Goal: Task Accomplishment & Management: Complete application form

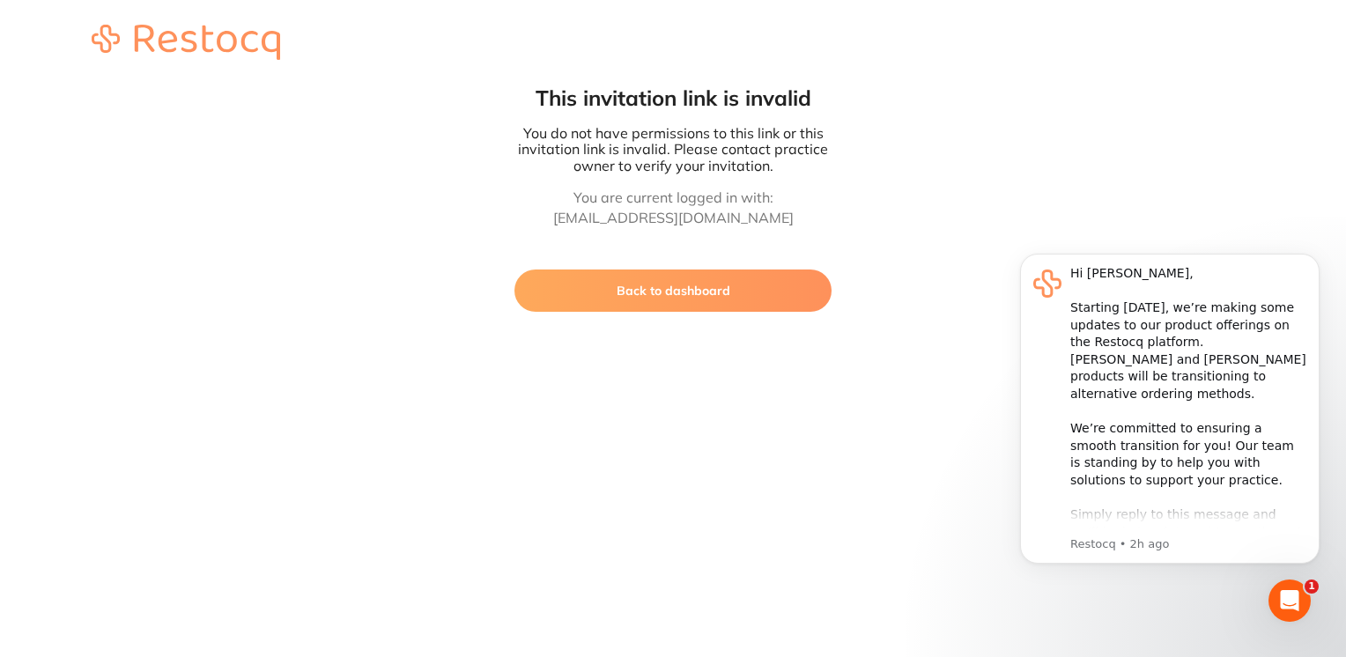
click at [722, 298] on button "Back to dashboard" at bounding box center [672, 290] width 317 height 42
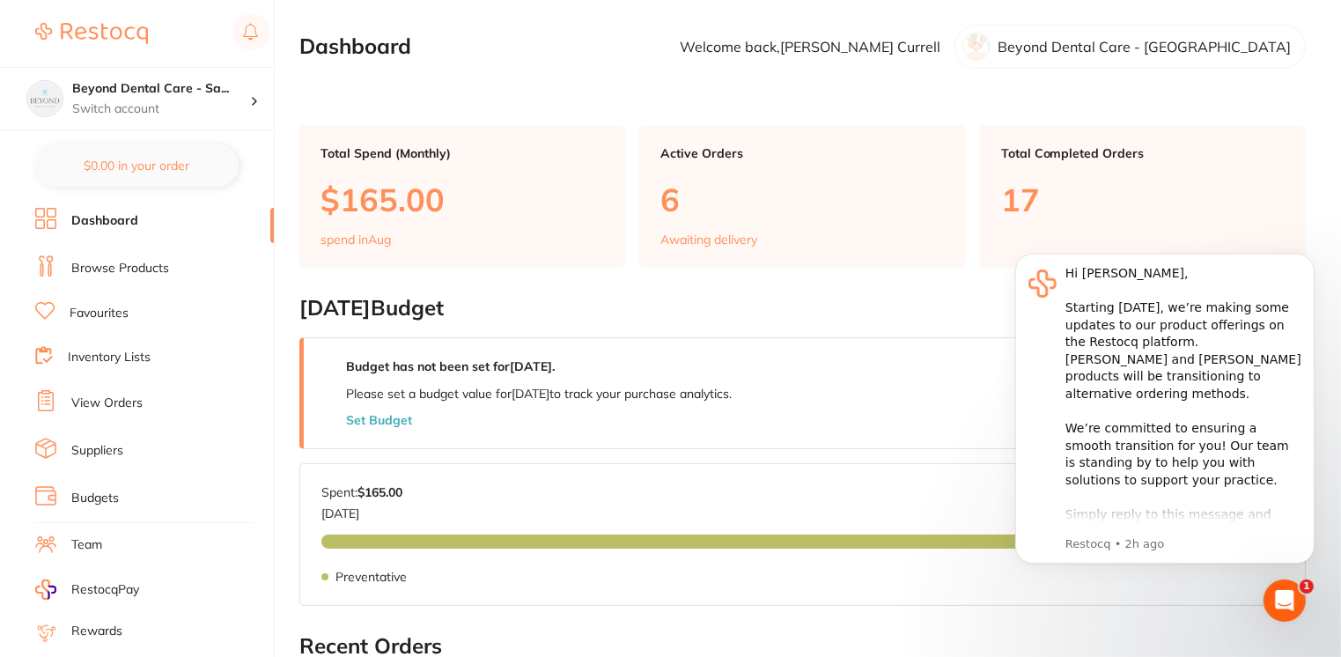
click at [1284, 598] on icon "Open Intercom Messenger" at bounding box center [1284, 600] width 29 height 29
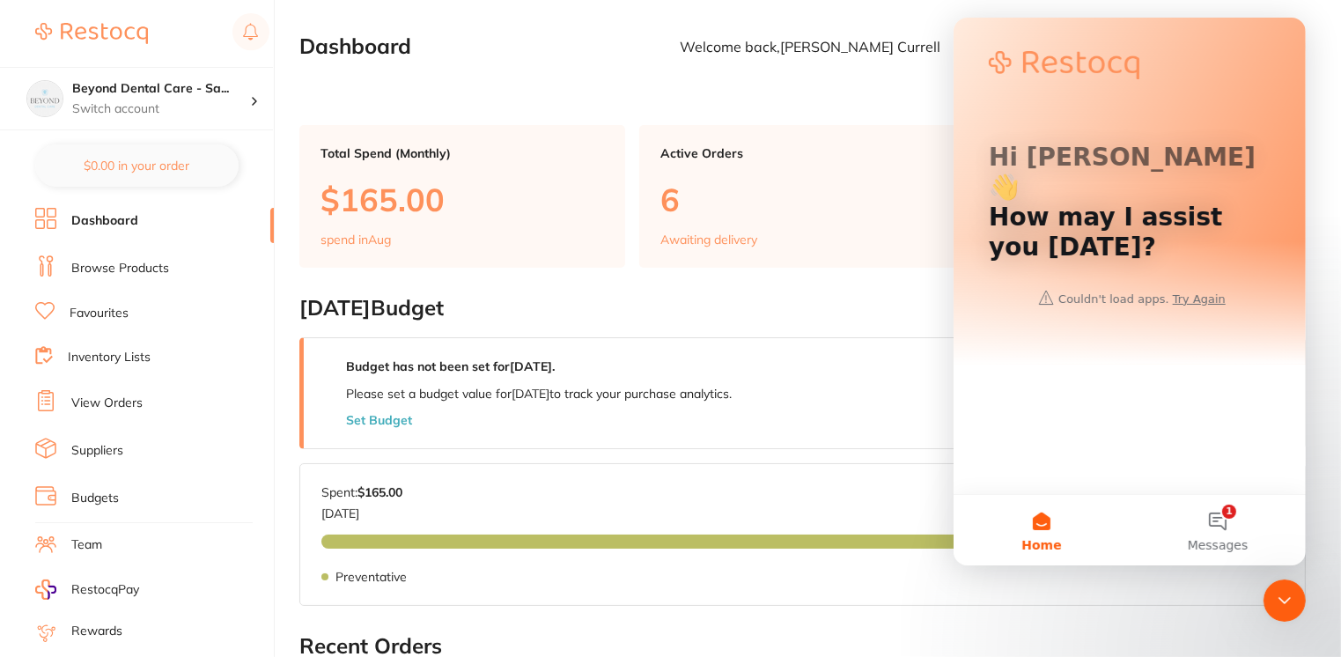
click at [1284, 598] on icon "Close Intercom Messenger" at bounding box center [1283, 599] width 21 height 21
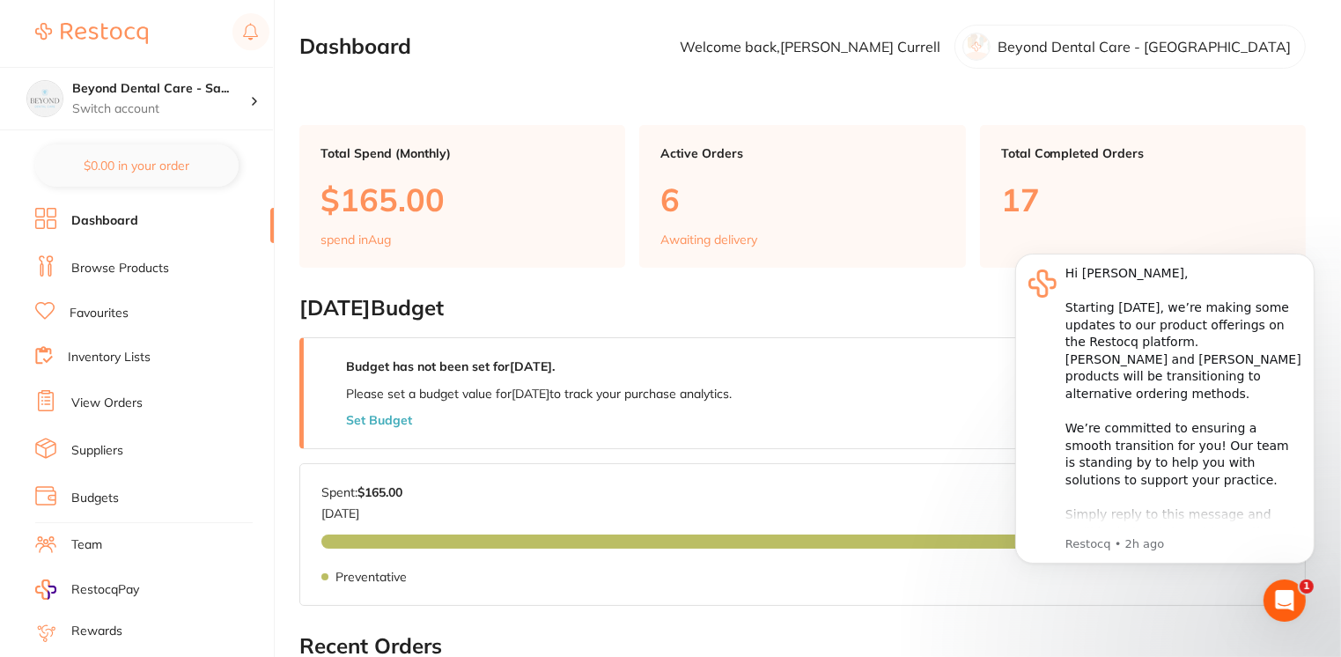
click at [1283, 606] on icon "Open Intercom Messenger" at bounding box center [1284, 600] width 29 height 29
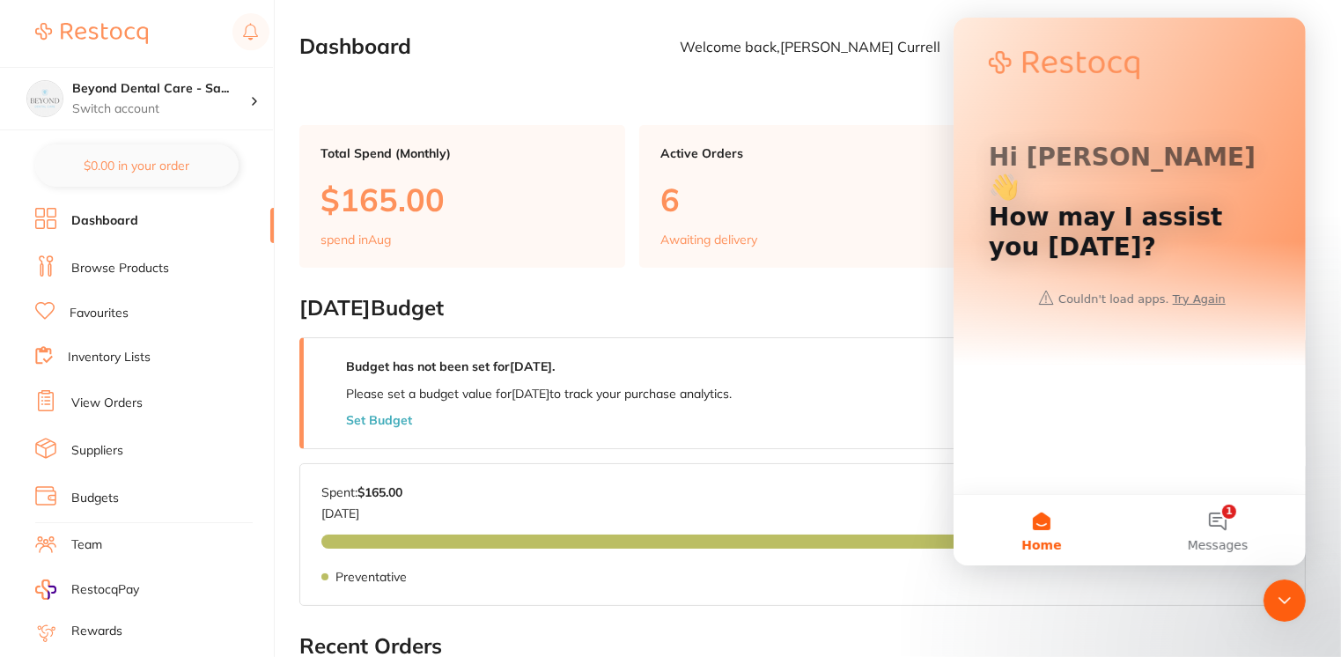
click at [1283, 606] on icon "Close Intercom Messenger" at bounding box center [1283, 599] width 21 height 21
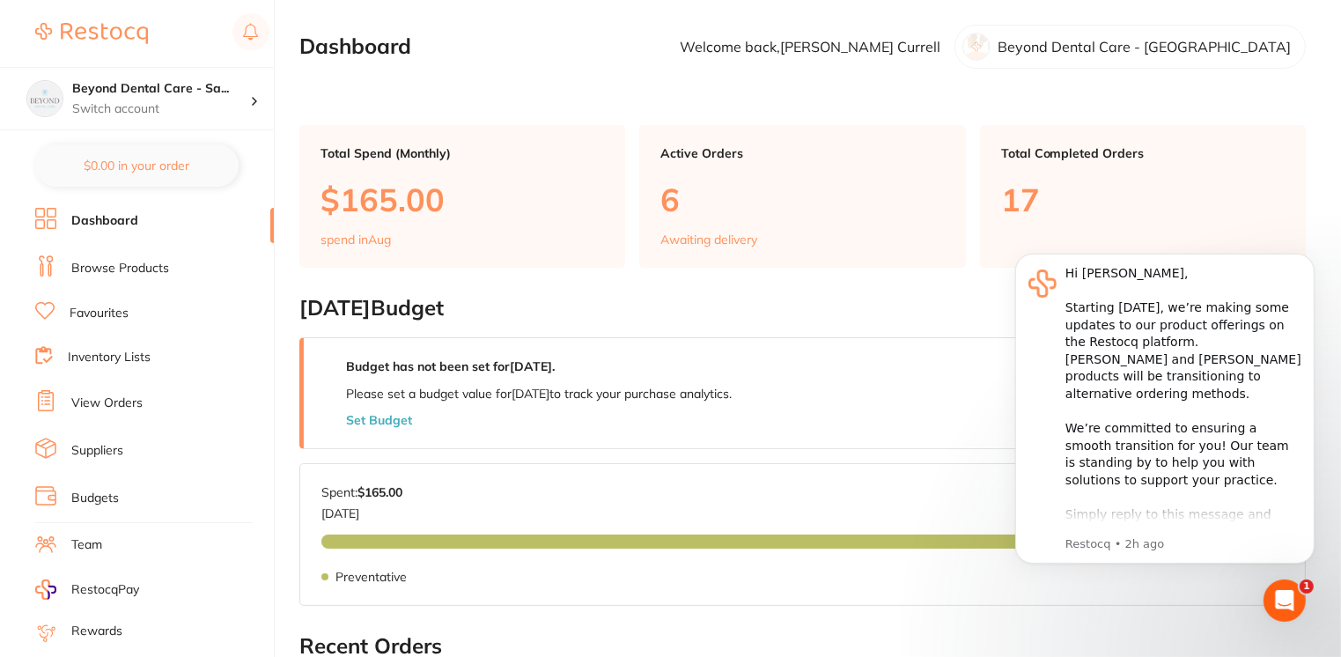
click at [1283, 606] on icon "Open Intercom Messenger" at bounding box center [1284, 600] width 29 height 29
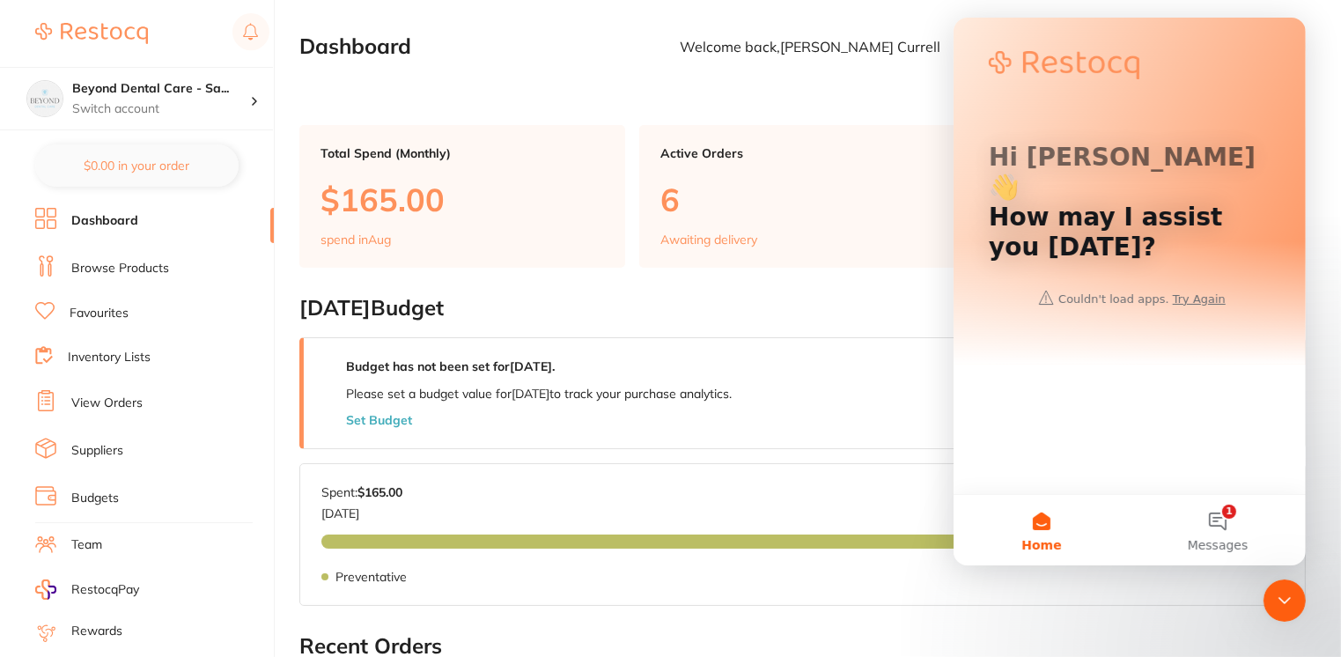
click at [1283, 606] on icon "Close Intercom Messenger" at bounding box center [1283, 599] width 21 height 21
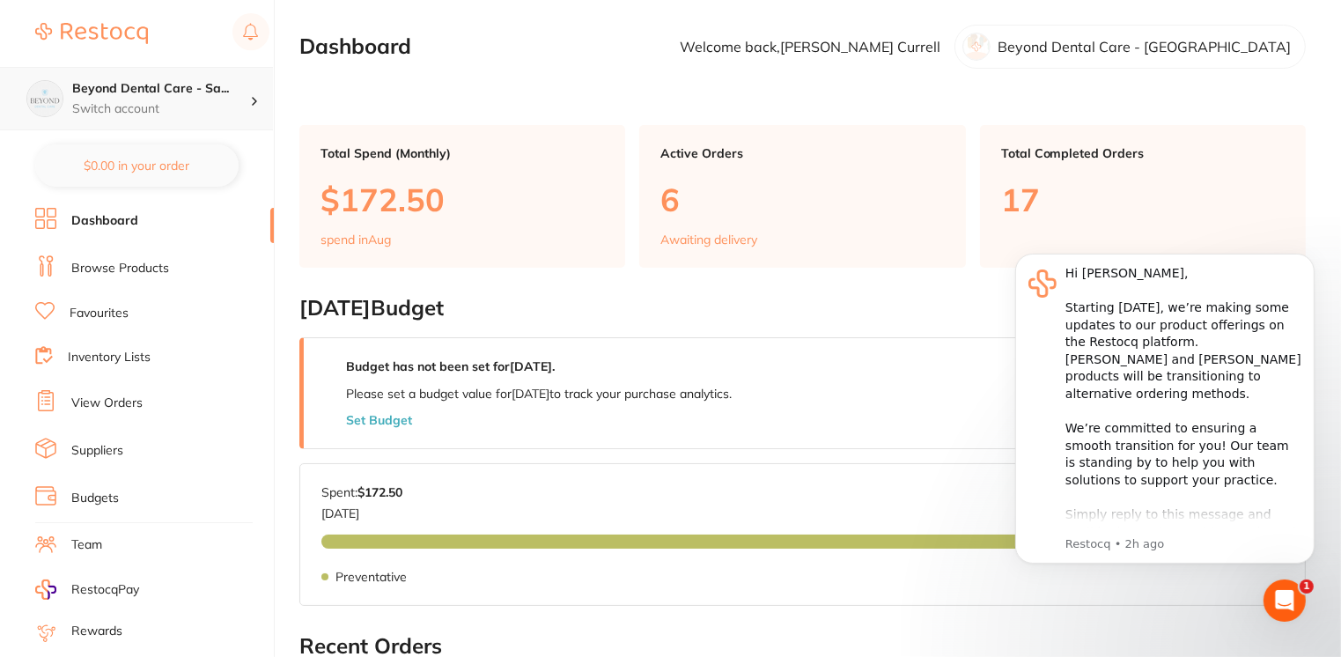
click at [254, 110] on div "Beyond Dental Care - Sa... Switch account" at bounding box center [136, 98] width 273 height 63
click at [446, 39] on section "Dashboard Welcome back, Lisa-Claire Currell Beyond Dental Care - Sandstone Point" at bounding box center [802, 47] width 1007 height 44
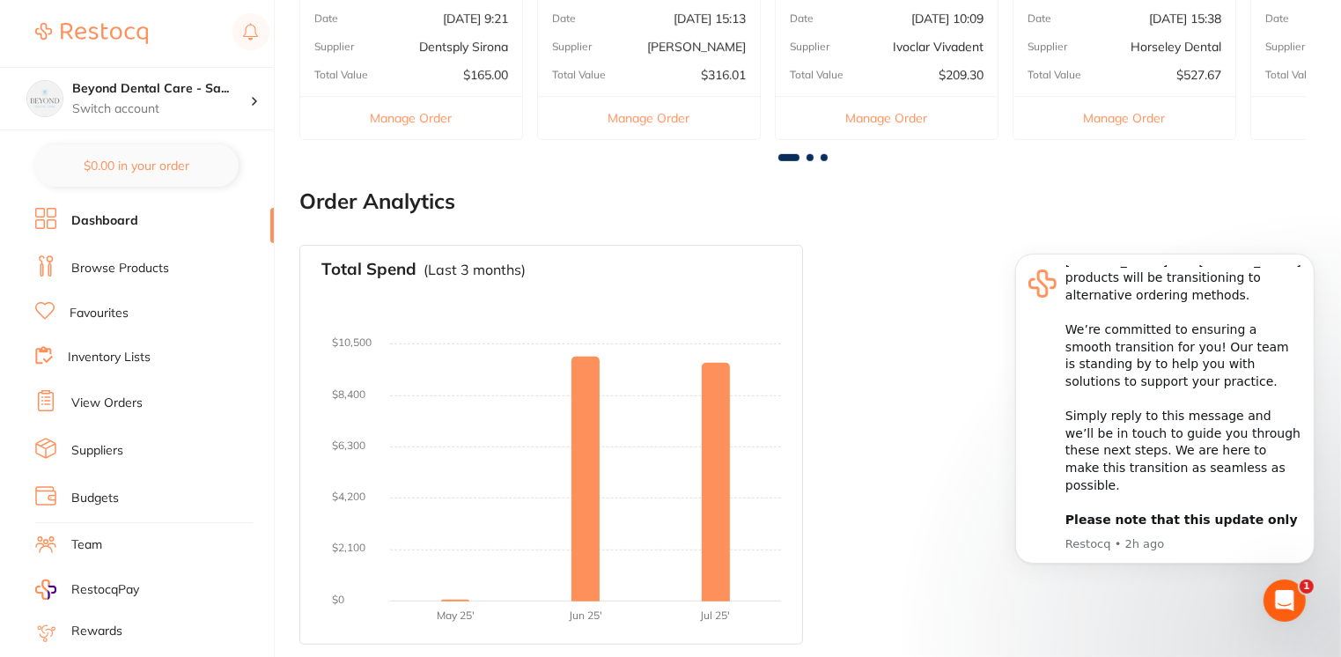
scroll to position [162, 0]
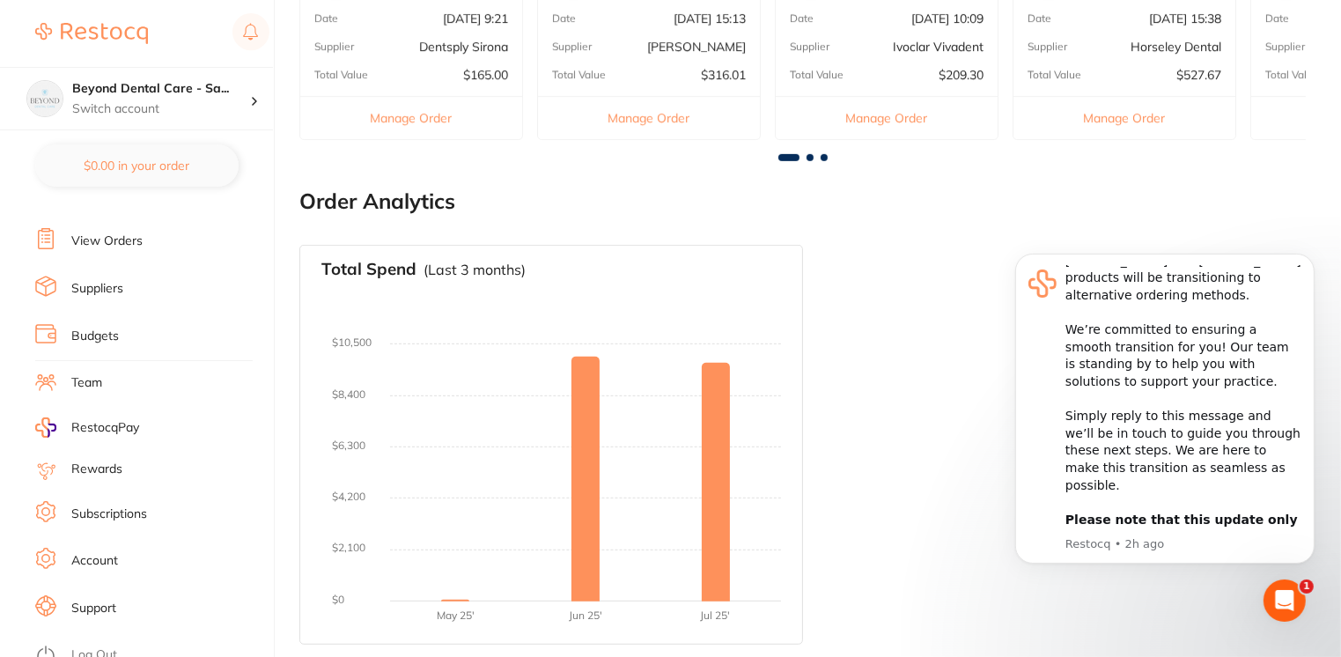
click at [82, 631] on link "Log Out" at bounding box center [94, 655] width 46 height 18
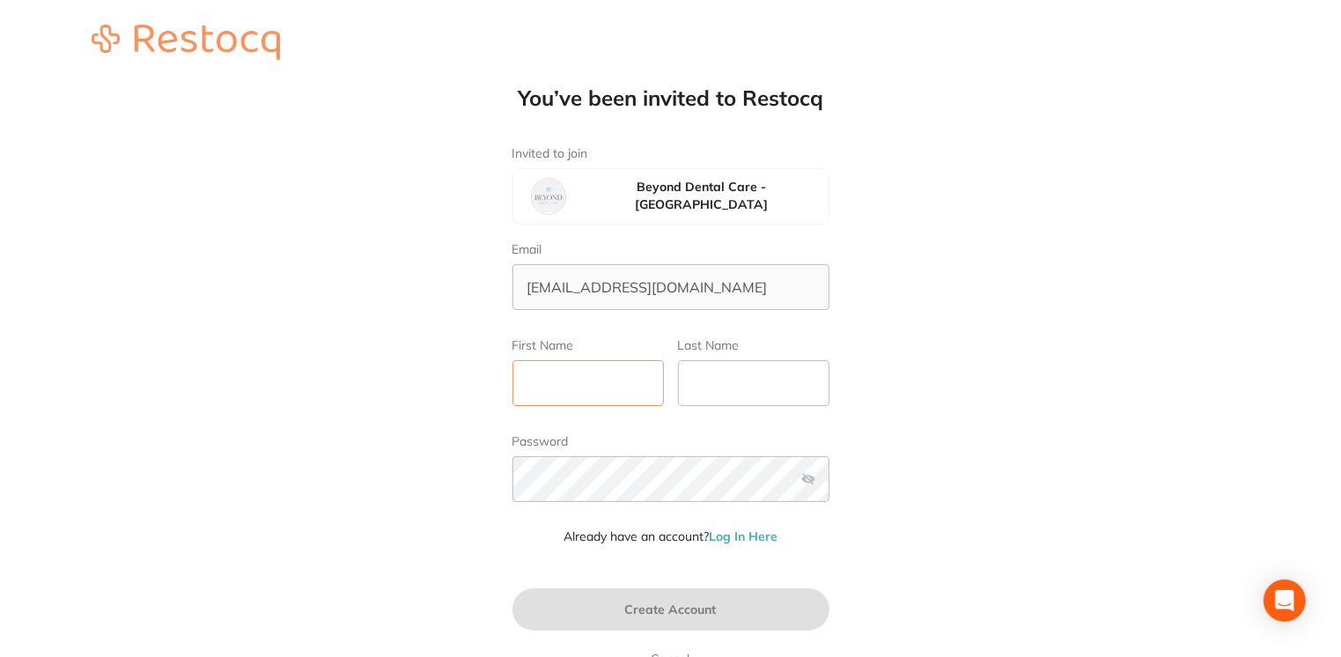
click at [595, 394] on input "First Name" at bounding box center [588, 383] width 151 height 46
type input "[PERSON_NAME]"
click at [719, 381] on input "Last Name" at bounding box center [753, 383] width 151 height 46
type input "Currell"
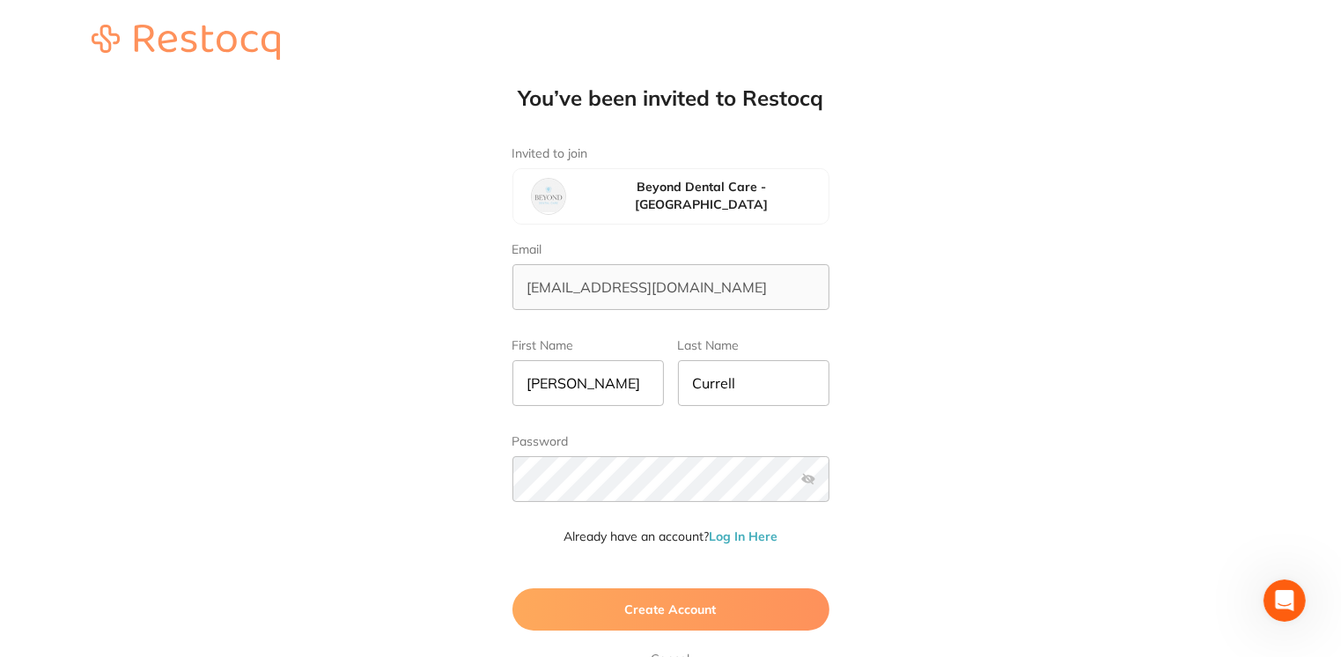
click at [719, 606] on button "Create Account" at bounding box center [671, 609] width 317 height 42
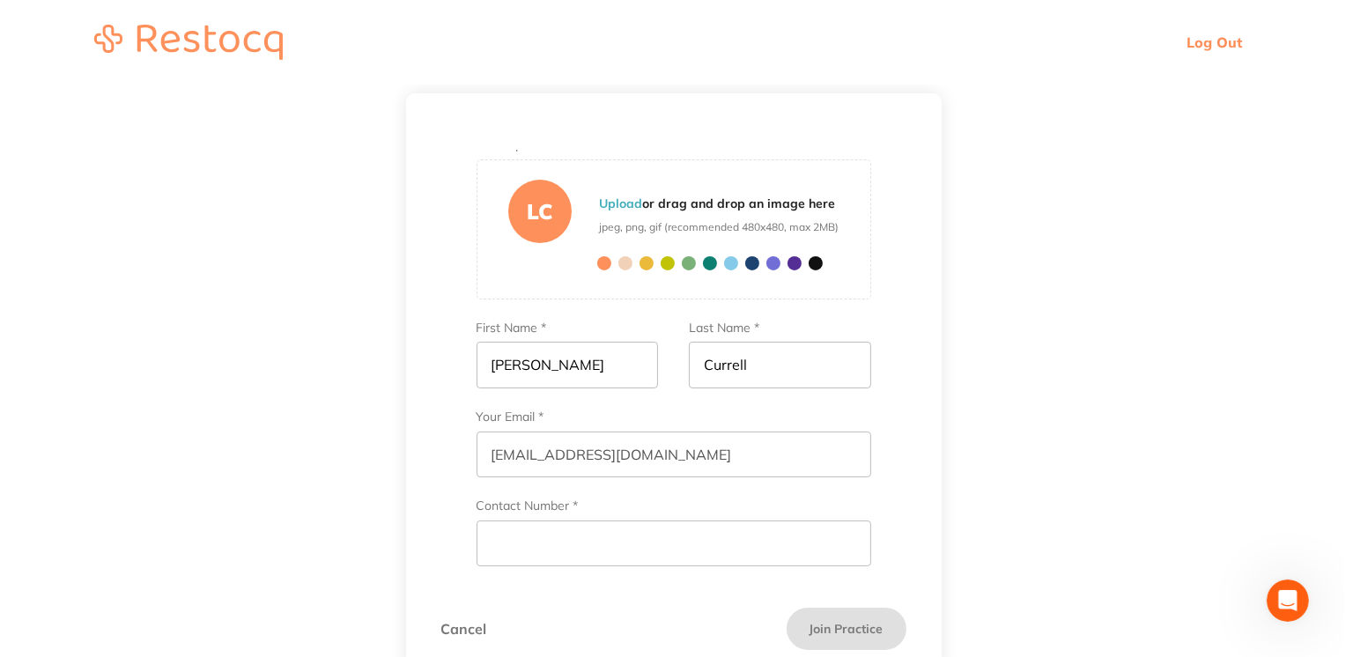
scroll to position [102, 0]
click at [743, 551] on input "Contact Number *" at bounding box center [671, 541] width 395 height 46
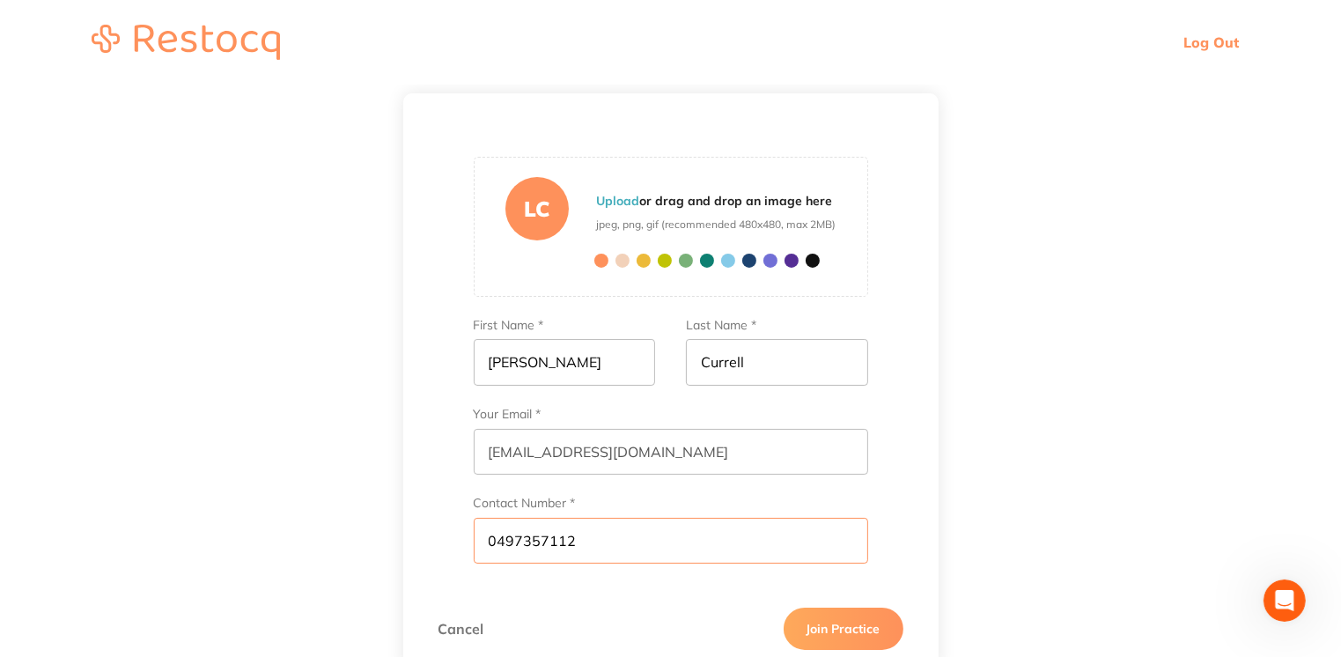
type input "0497357112"
click at [851, 632] on button "Join Practice" at bounding box center [844, 629] width 120 height 42
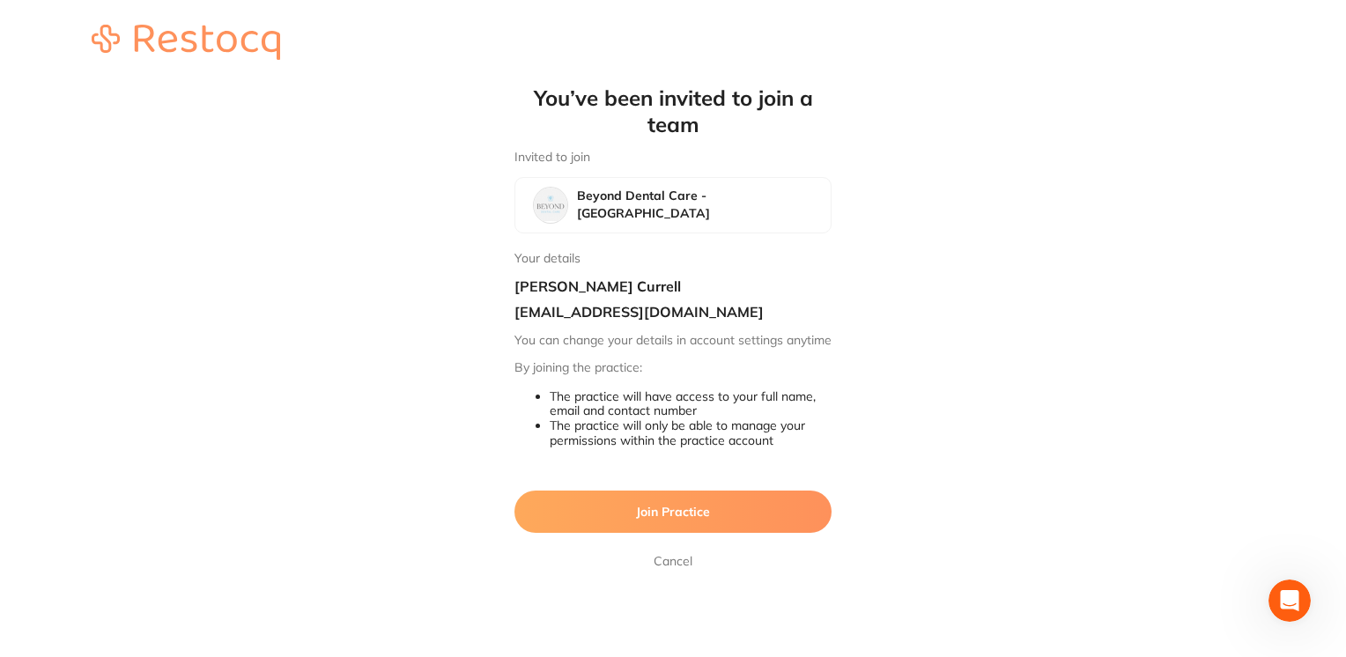
click at [792, 529] on button "Join Practice" at bounding box center [672, 512] width 317 height 42
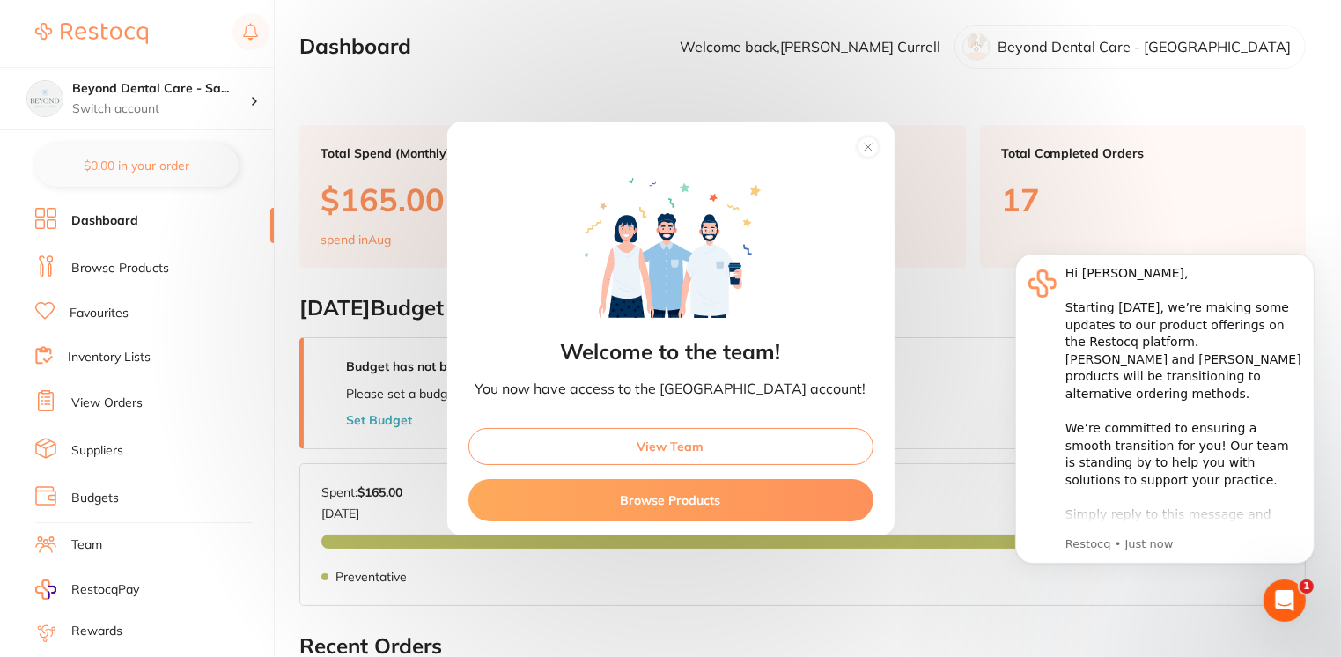
click at [858, 151] on circle at bounding box center [868, 146] width 21 height 21
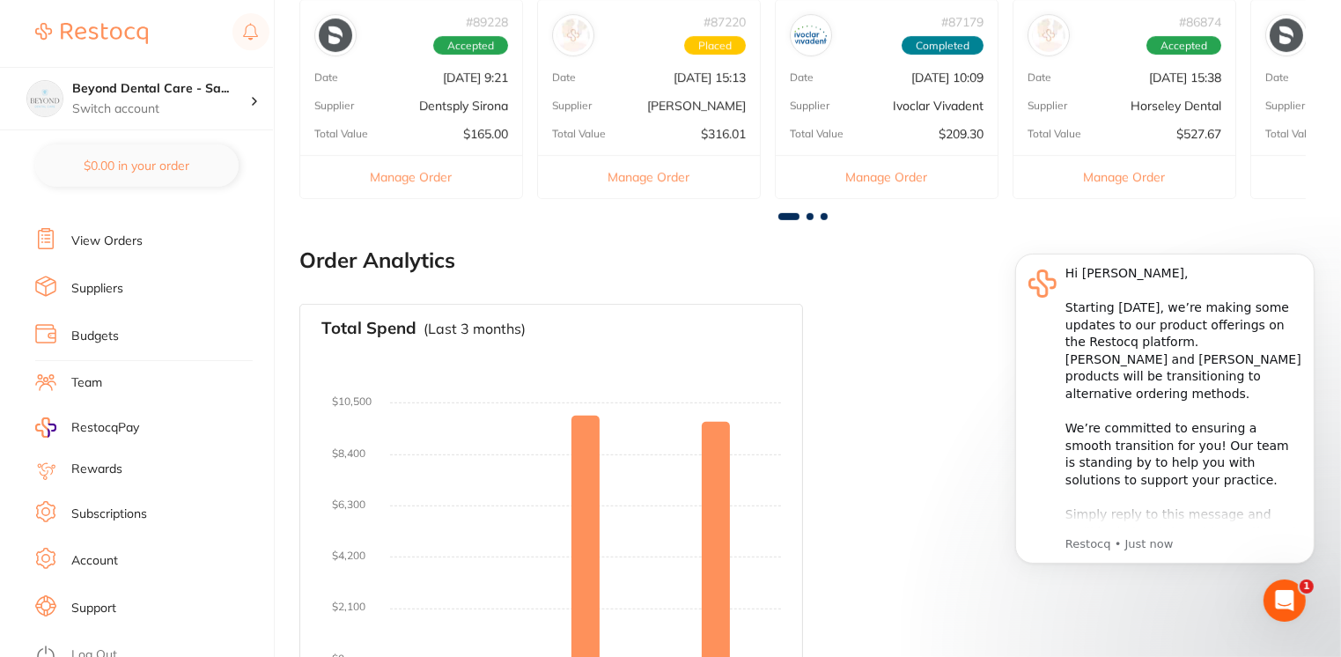
scroll to position [736, 0]
